Goal: Task Accomplishment & Management: Manage account settings

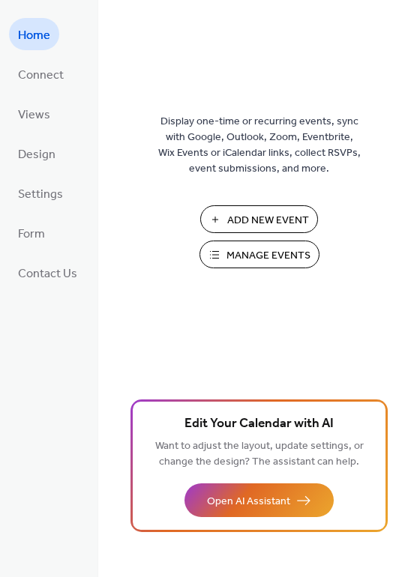
click at [259, 256] on span "Manage Events" at bounding box center [268, 256] width 84 height 16
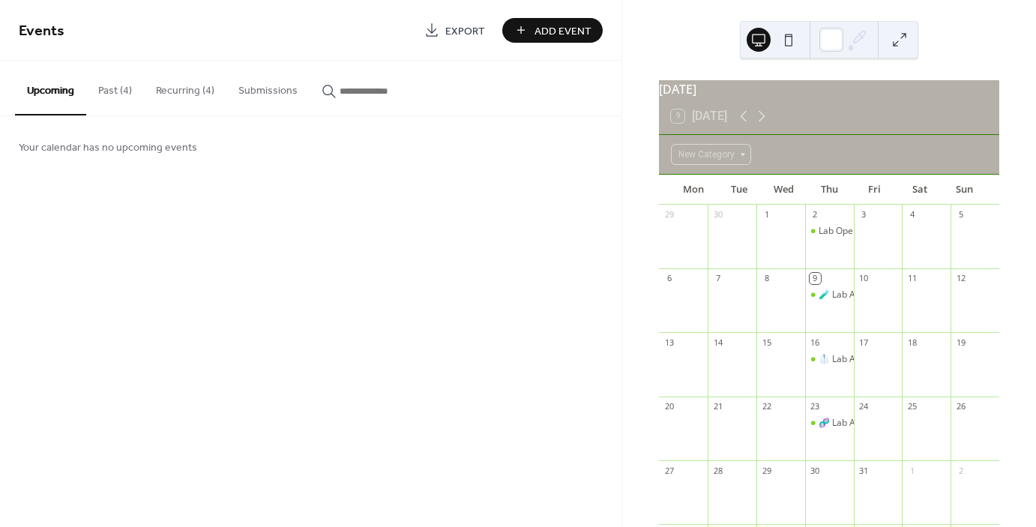
click at [175, 87] on button "Recurring (4)" at bounding box center [185, 87] width 82 height 53
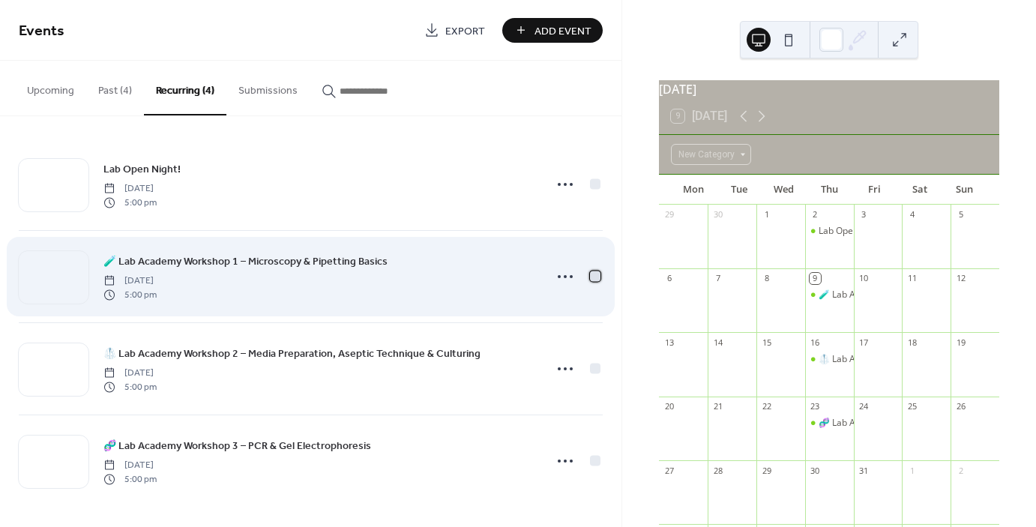
click at [595, 274] on div at bounding box center [595, 276] width 10 height 10
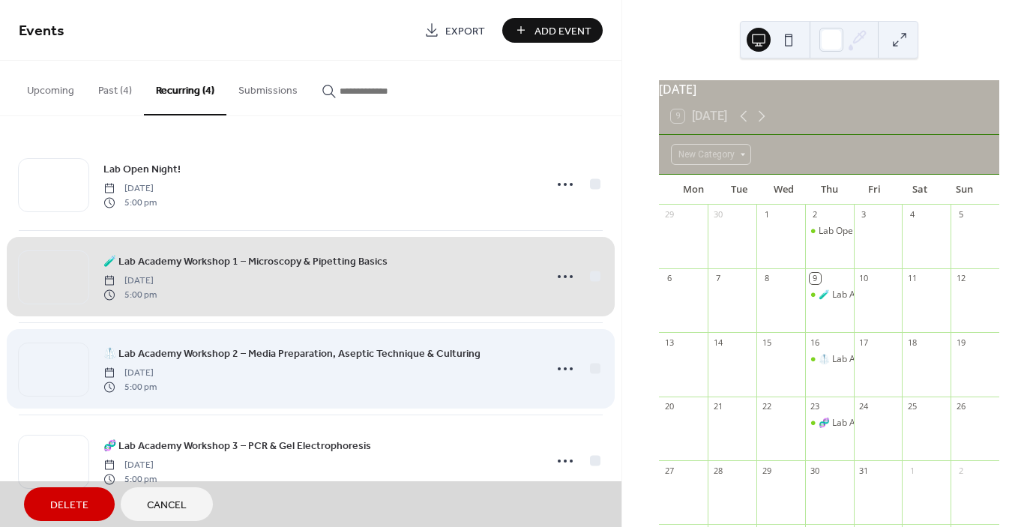
click at [590, 368] on div "🥼 Lab Academy Workshop 2 – Media Preparation, Aseptic Technique & Culturing [DA…" at bounding box center [311, 368] width 584 height 92
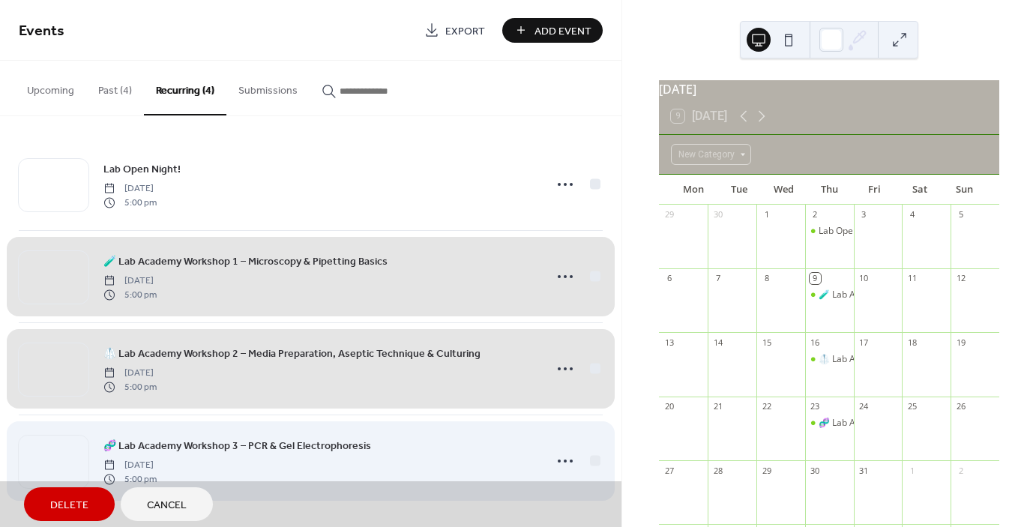
click at [591, 462] on div "🧬 Lab Academy Workshop 3 – PCR & Gel Electrophoresis [DATE] 5:00 pm" at bounding box center [311, 460] width 584 height 92
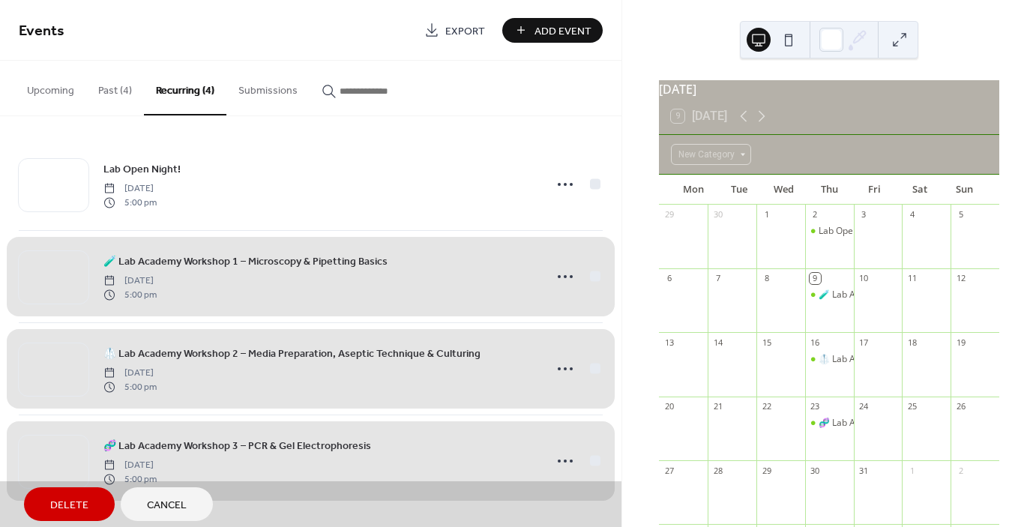
click at [73, 505] on span "Delete" at bounding box center [69, 506] width 38 height 16
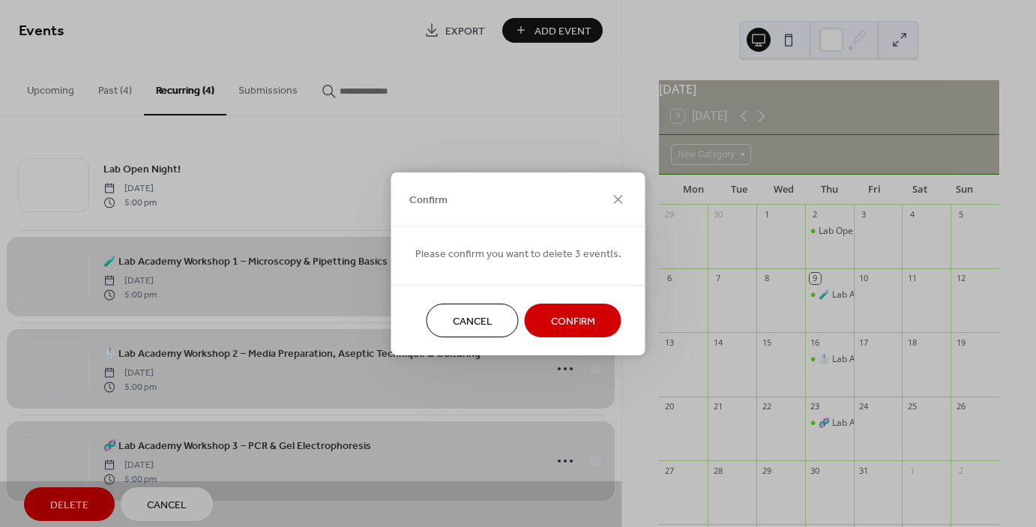
click at [567, 324] on span "Confirm" at bounding box center [573, 321] width 44 height 16
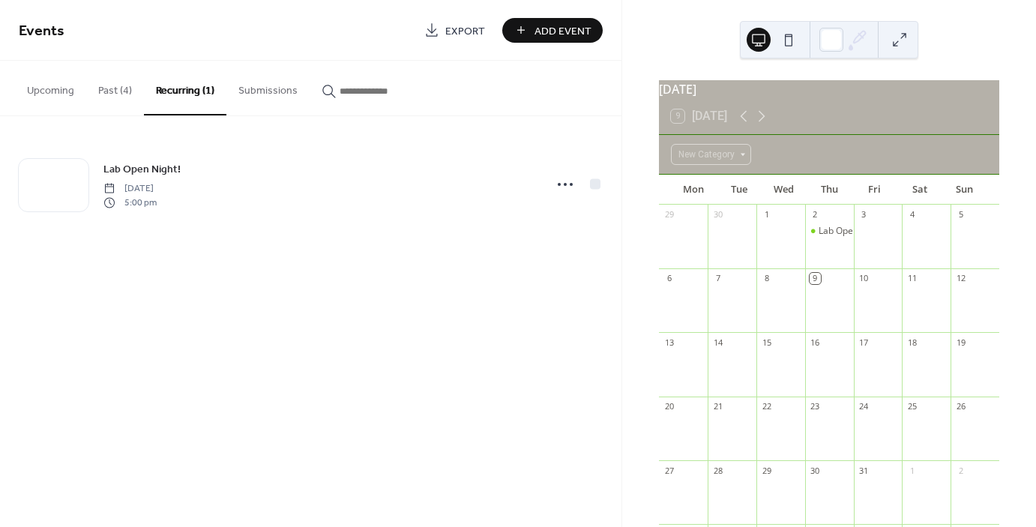
click at [461, 385] on div "Events Export Add Event Upcoming Past (4) Recurring (1) Submissions Your calend…" at bounding box center [310, 263] width 621 height 527
click at [763, 125] on icon at bounding box center [761, 116] width 18 height 18
